Goal: Navigation & Orientation: Find specific page/section

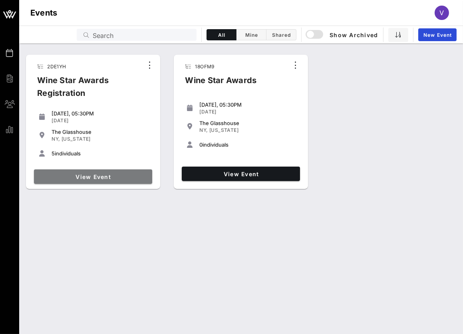
click at [112, 172] on link "View Event" at bounding box center [93, 176] width 118 height 14
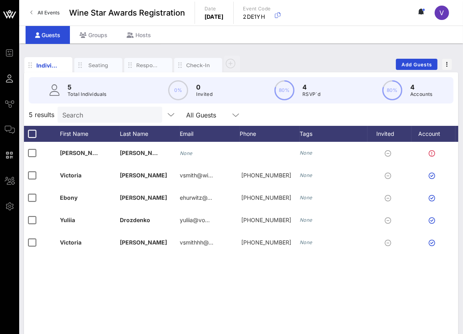
click at [145, 50] on div "Individuals Seating Responses Check-In Add Guests 5 Total Individuals 0% 0 Invi…" at bounding box center [240, 217] width 443 height 346
